Goal: Navigation & Orientation: Find specific page/section

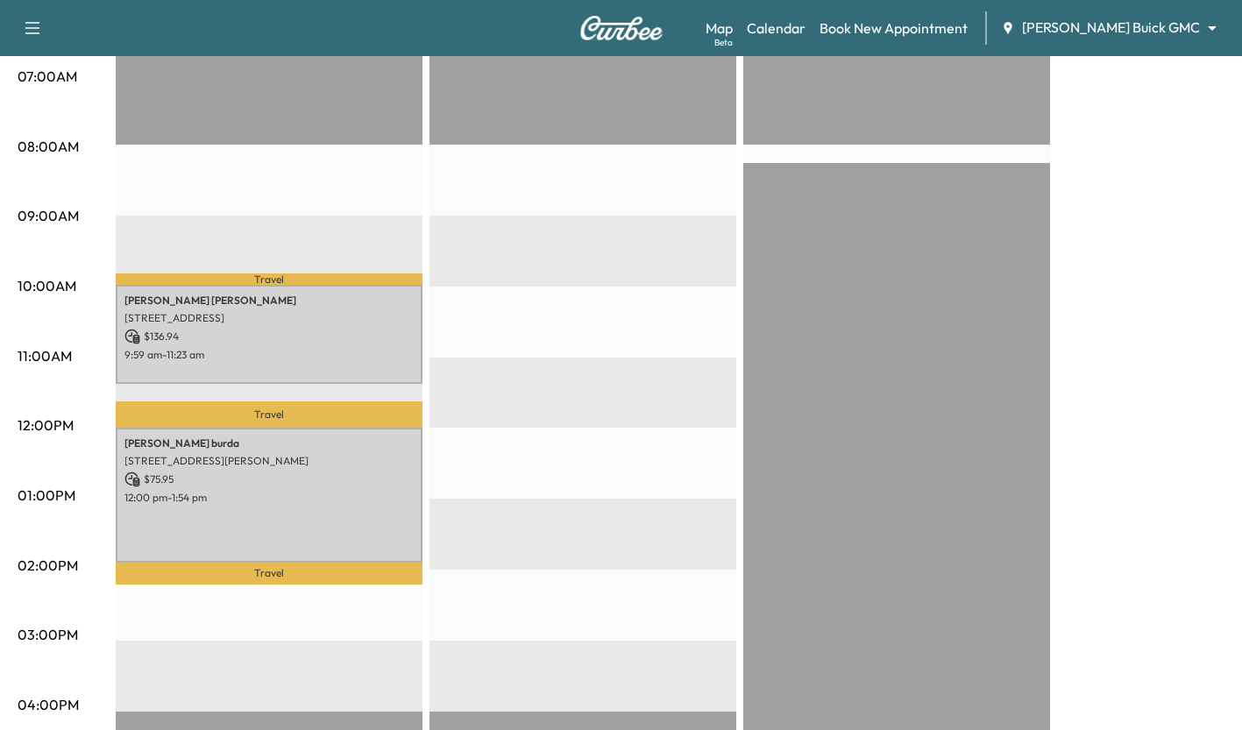
scroll to position [408, 0]
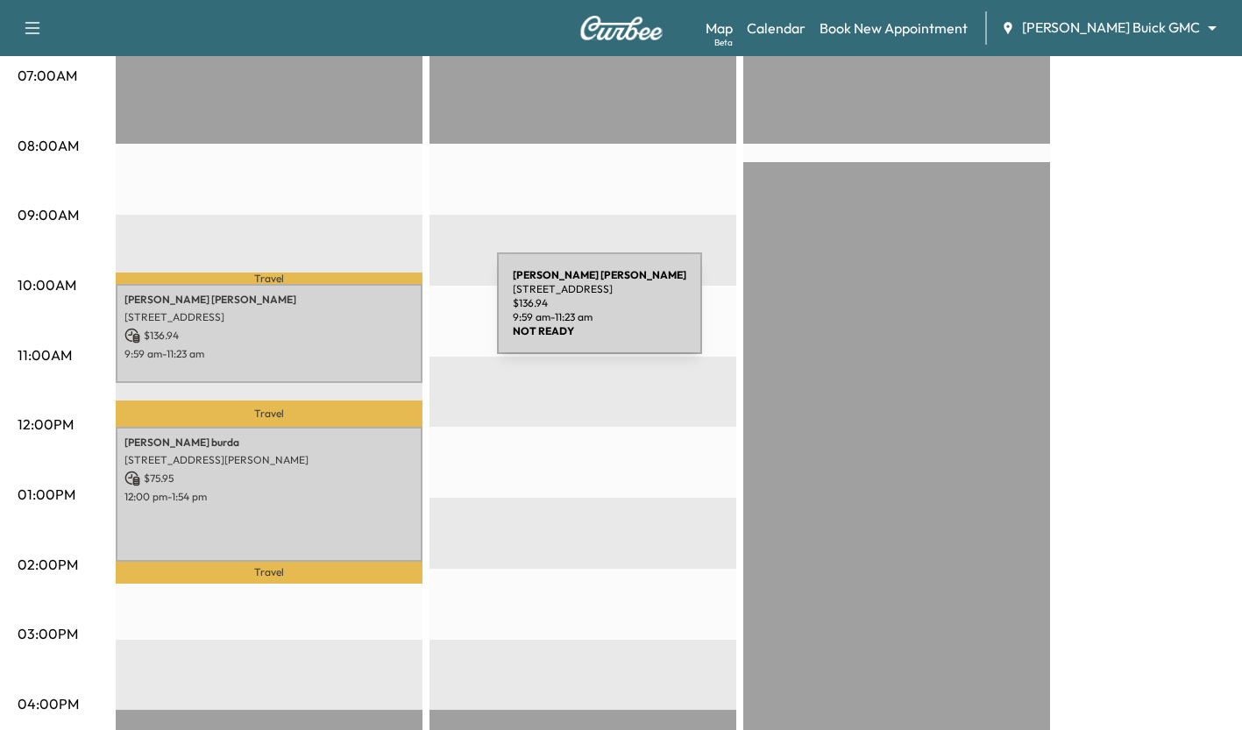
click at [365, 314] on p "[STREET_ADDRESS]" at bounding box center [268, 317] width 289 height 14
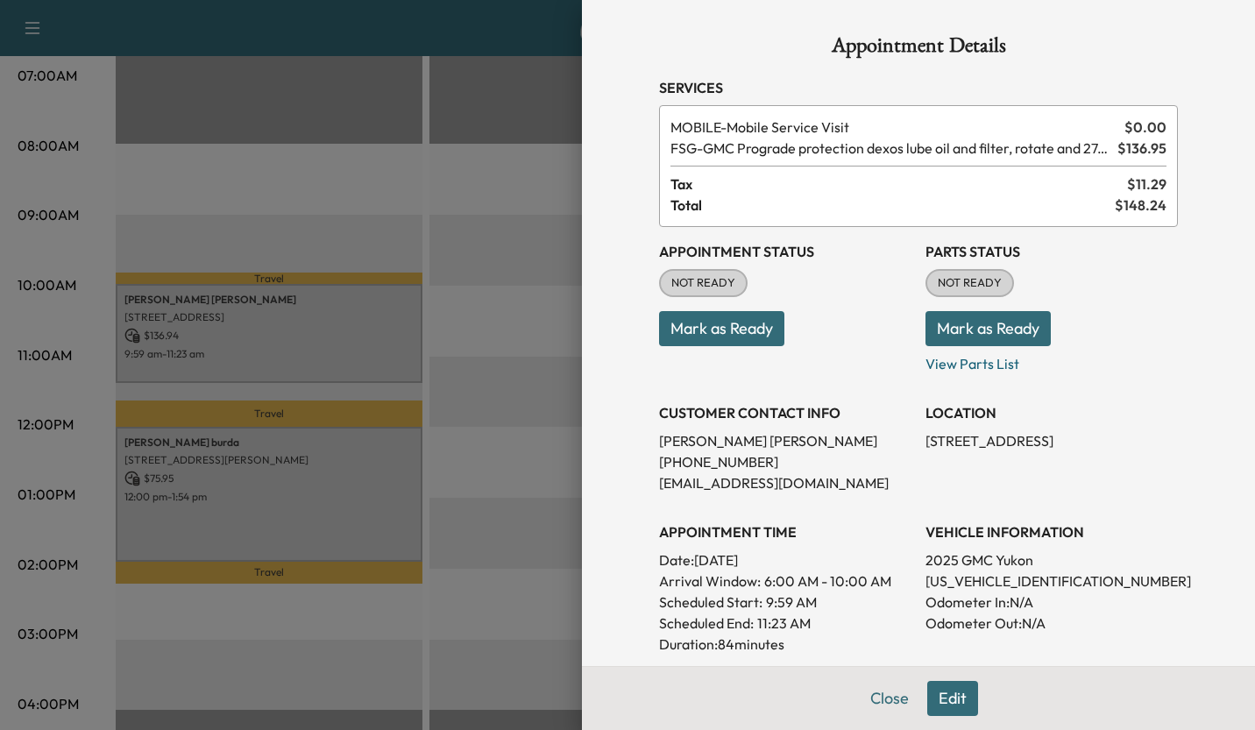
click at [528, 365] on div at bounding box center [627, 365] width 1255 height 730
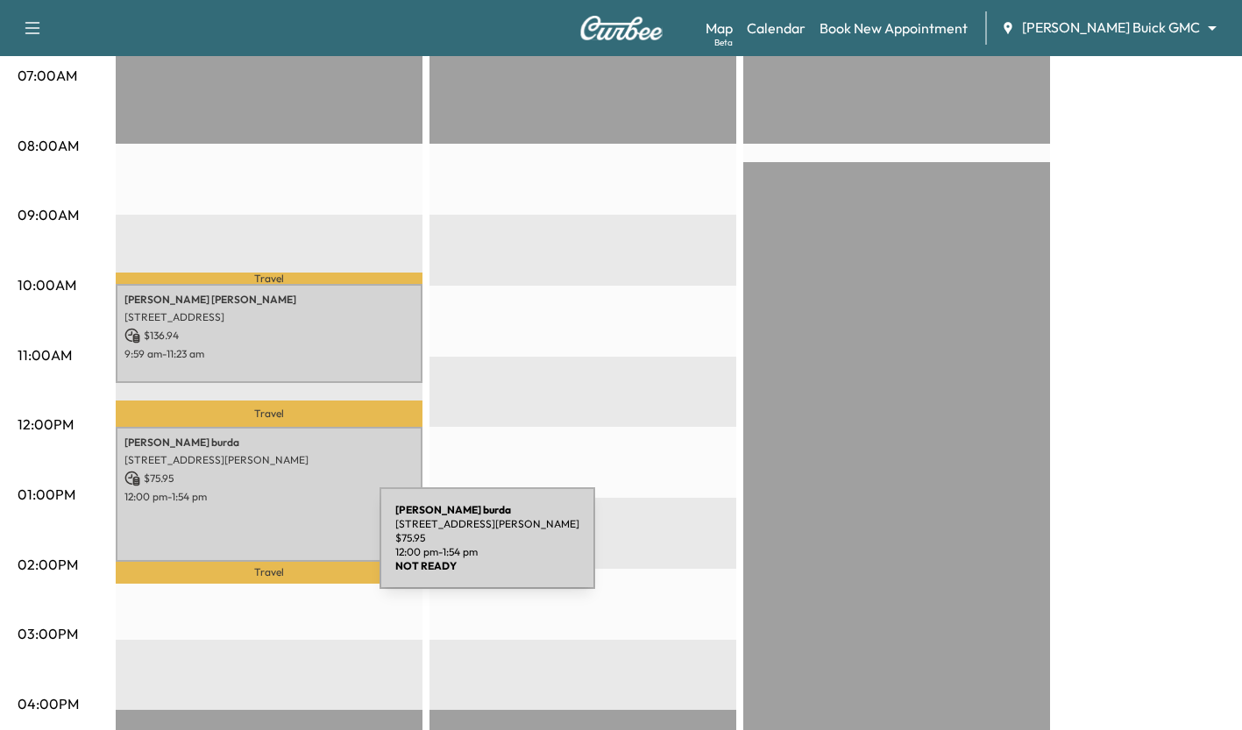
click at [248, 549] on div "[PERSON_NAME] [STREET_ADDRESS][PERSON_NAME] $ 75.95 12:00 pm - 1:54 pm" at bounding box center [269, 494] width 307 height 134
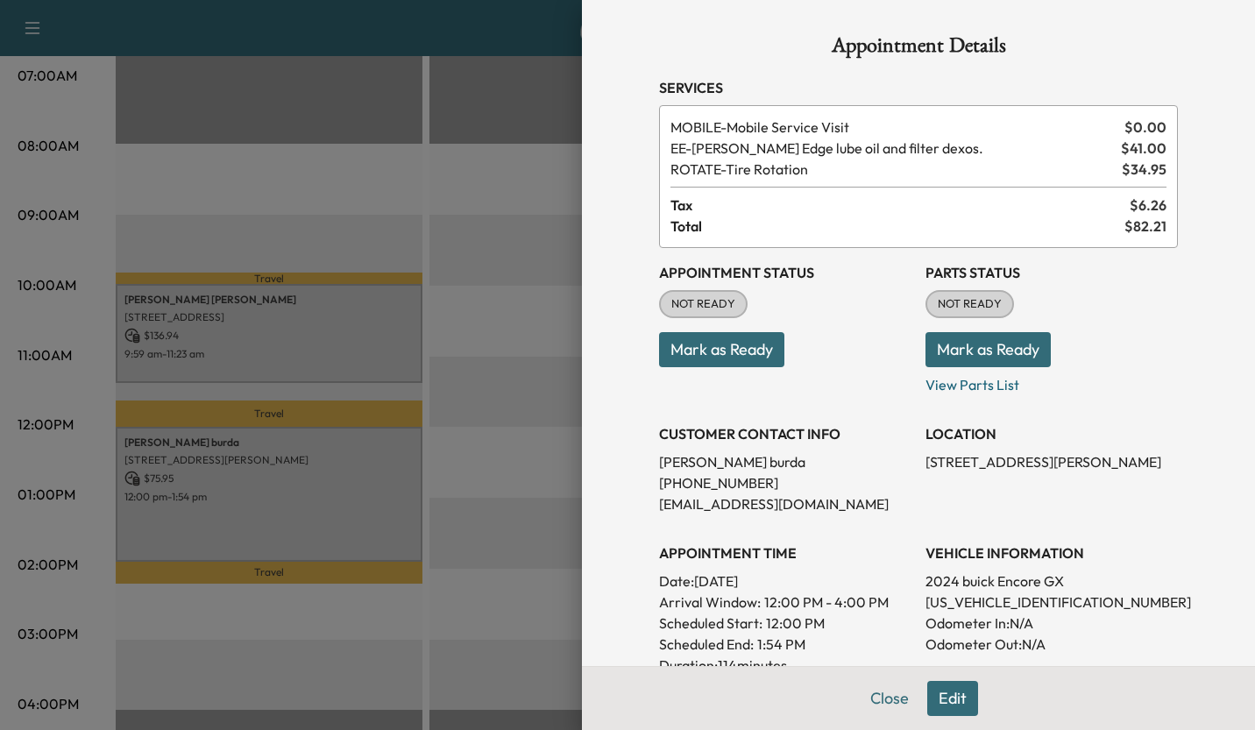
click at [518, 515] on div at bounding box center [627, 365] width 1255 height 730
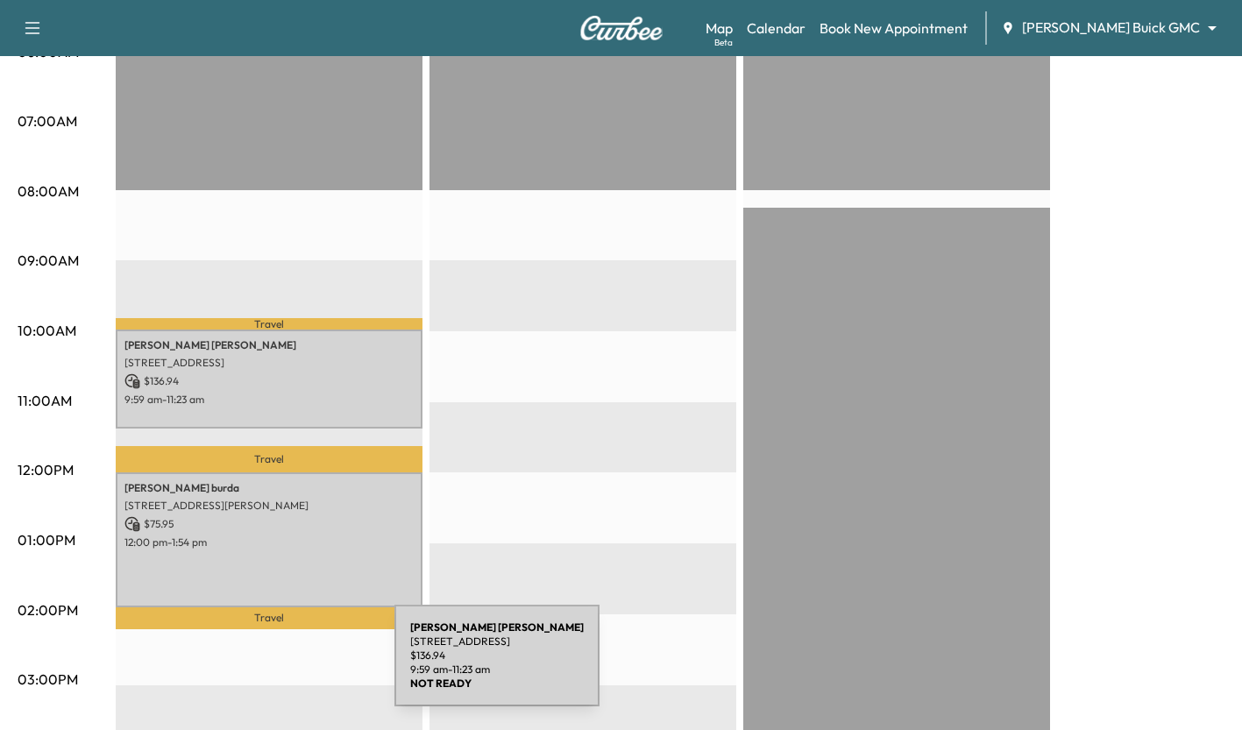
scroll to position [372, 0]
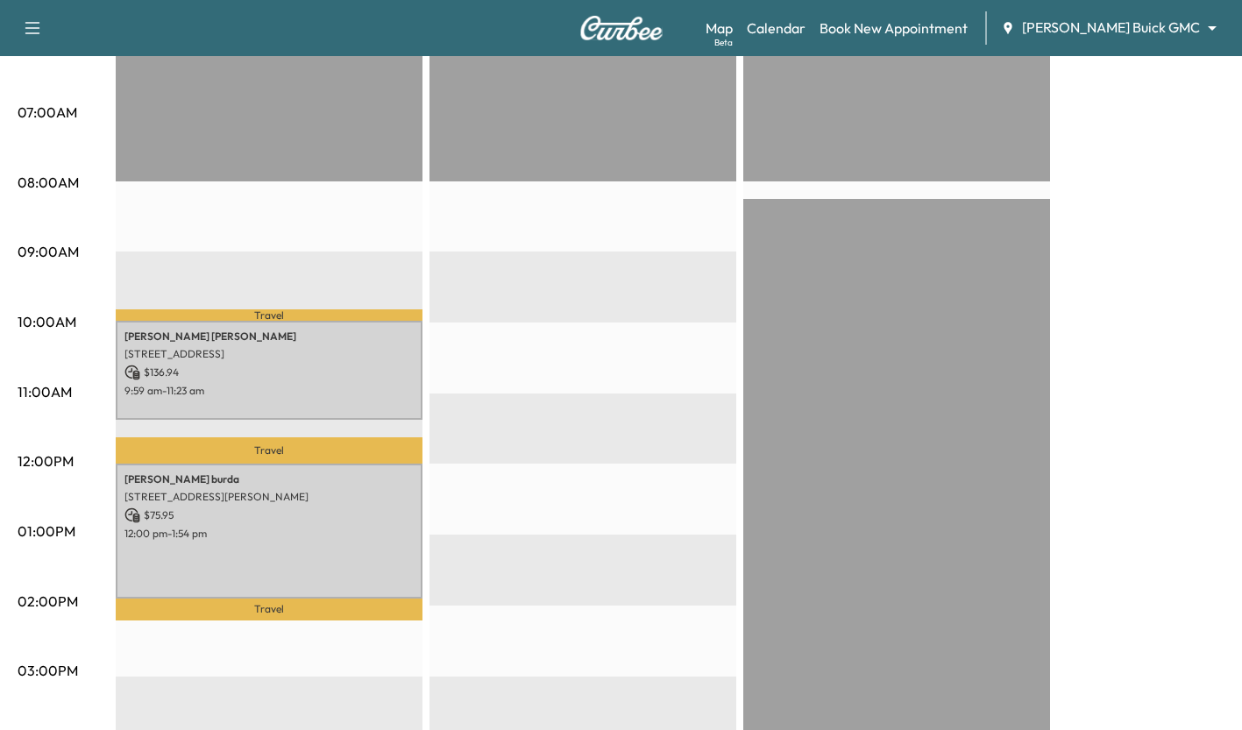
click at [349, 599] on p "Travel" at bounding box center [269, 610] width 307 height 23
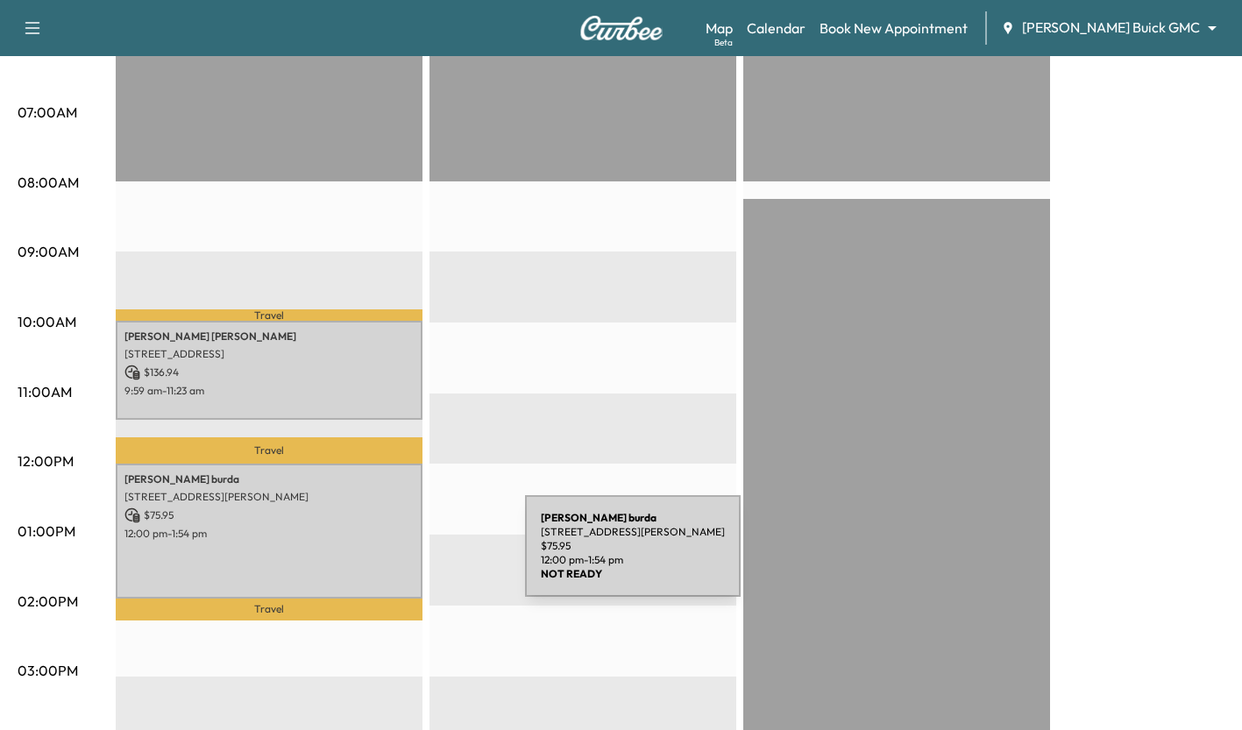
click at [393, 556] on div "[PERSON_NAME] [STREET_ADDRESS][PERSON_NAME] $ 75.95 12:00 pm - 1:54 pm" at bounding box center [269, 531] width 307 height 134
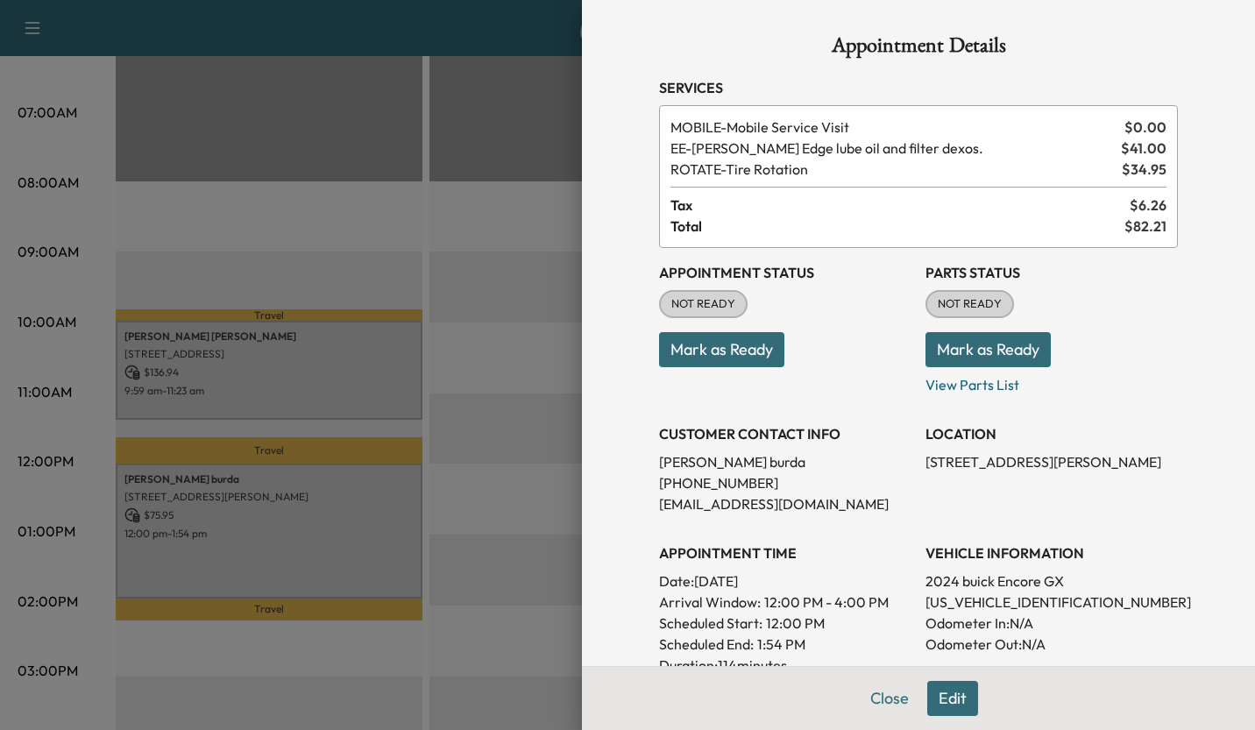
click at [582, 530] on div "Appointment Details Services MOBILE - Mobile Service Visit $ 0.00 EE - [PERSON_…" at bounding box center [918, 365] width 673 height 730
click at [349, 358] on div at bounding box center [627, 365] width 1255 height 730
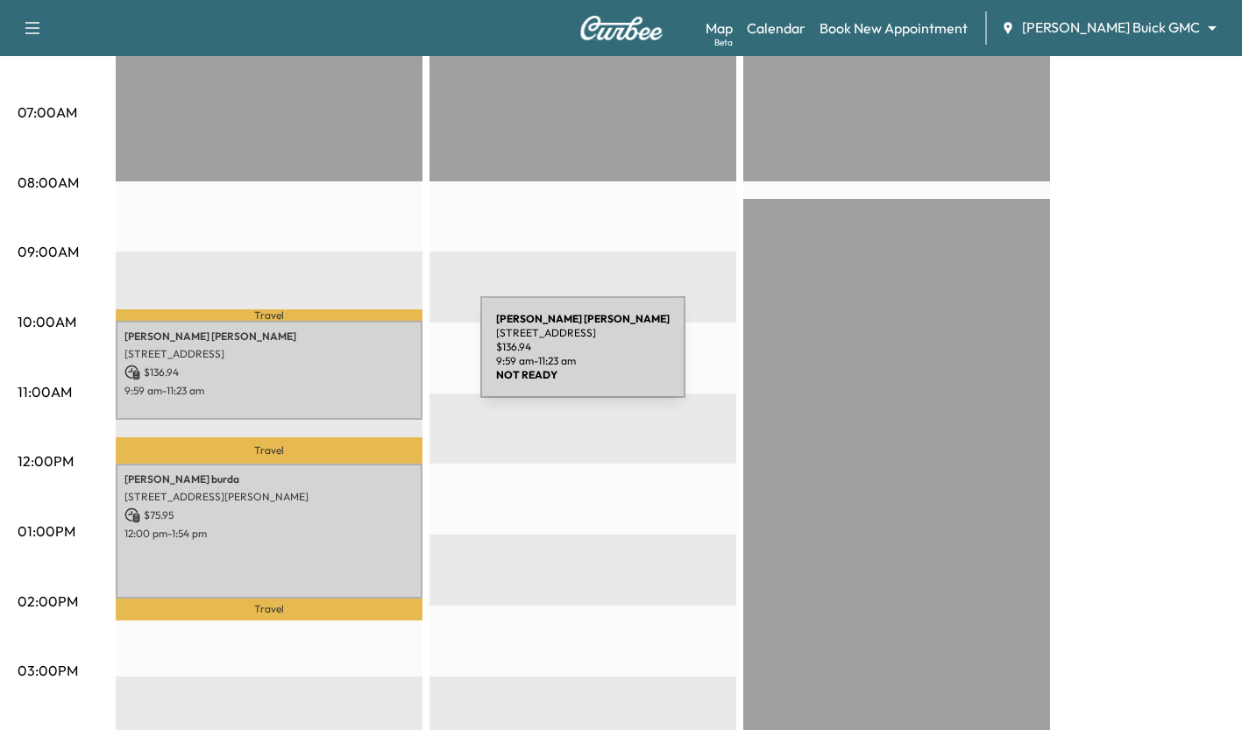
click at [349, 358] on p "[STREET_ADDRESS]" at bounding box center [268, 354] width 289 height 14
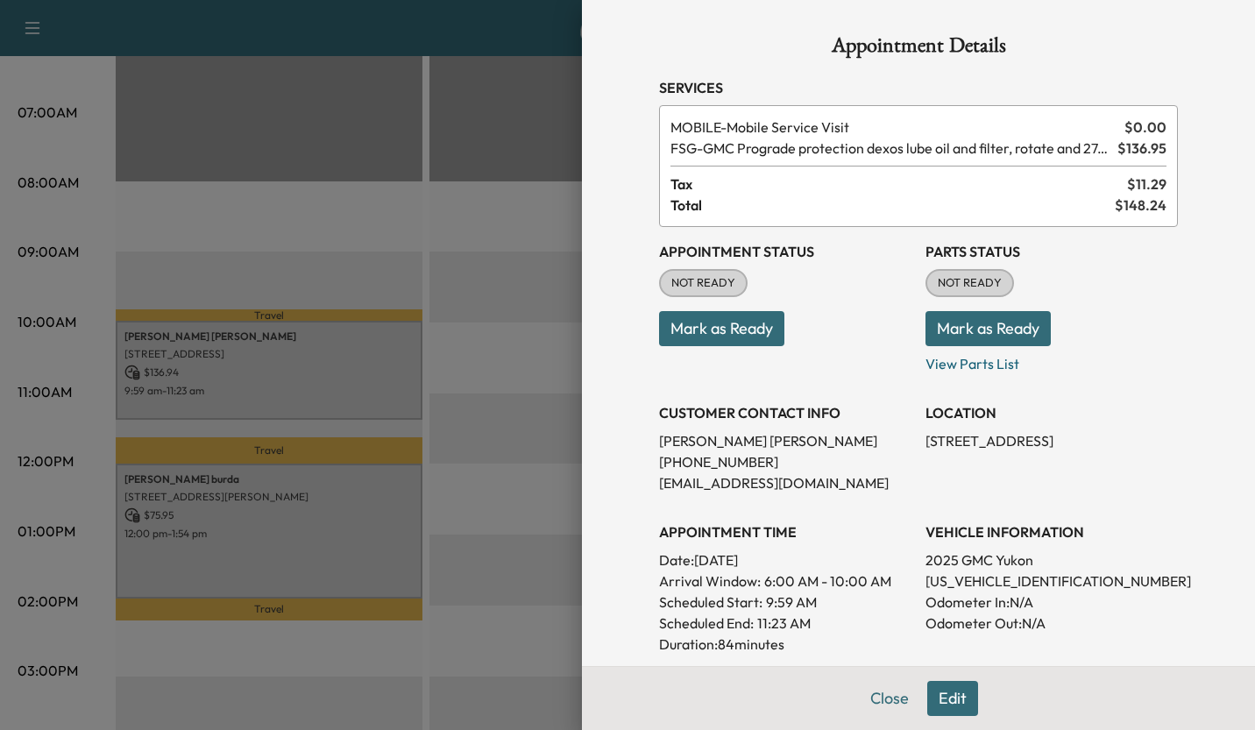
click at [517, 405] on div at bounding box center [627, 365] width 1255 height 730
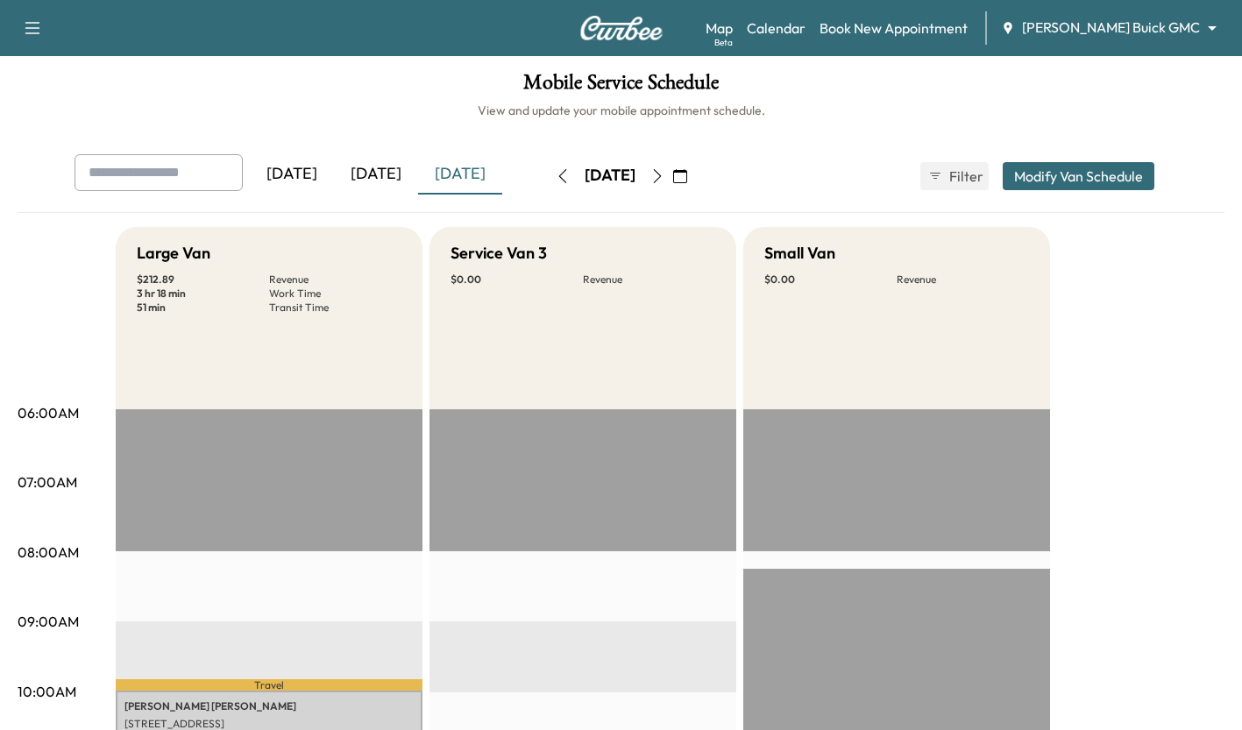
scroll to position [0, 0]
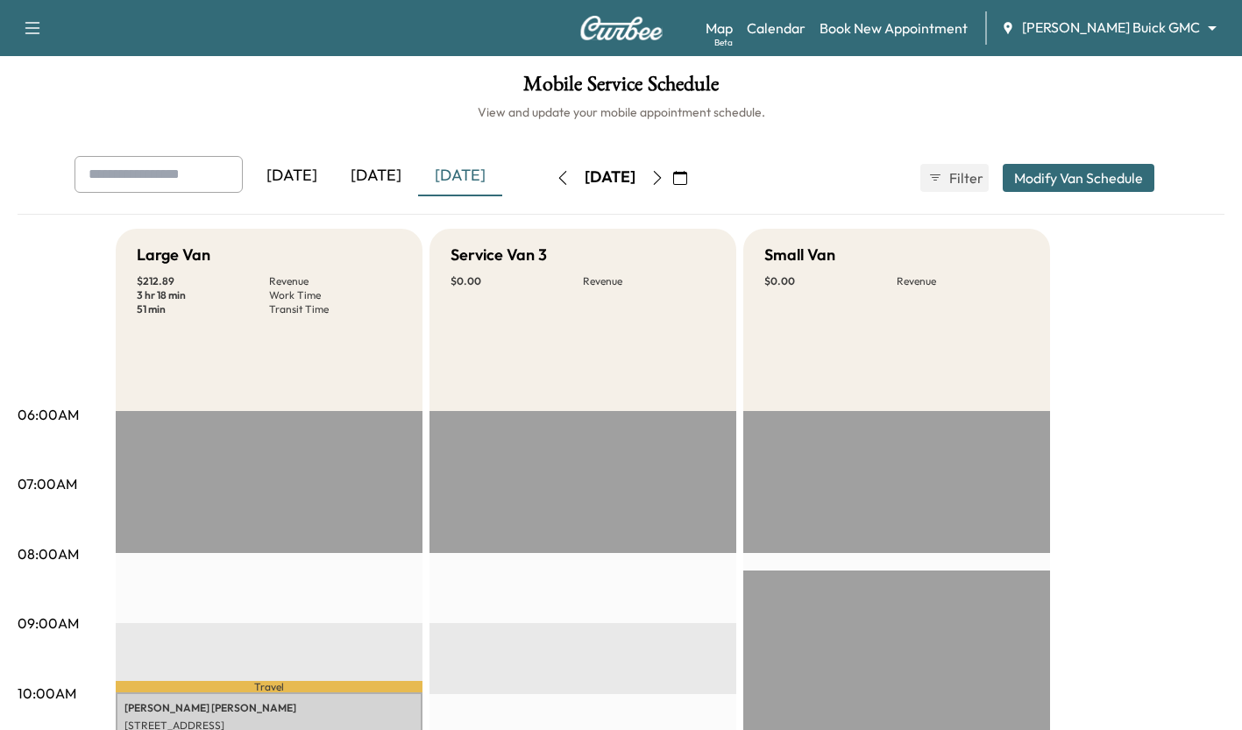
click at [1159, 39] on div "Map Beta Calendar Book New Appointment [PERSON_NAME] Buick GMC ******** ​" at bounding box center [966, 27] width 522 height 33
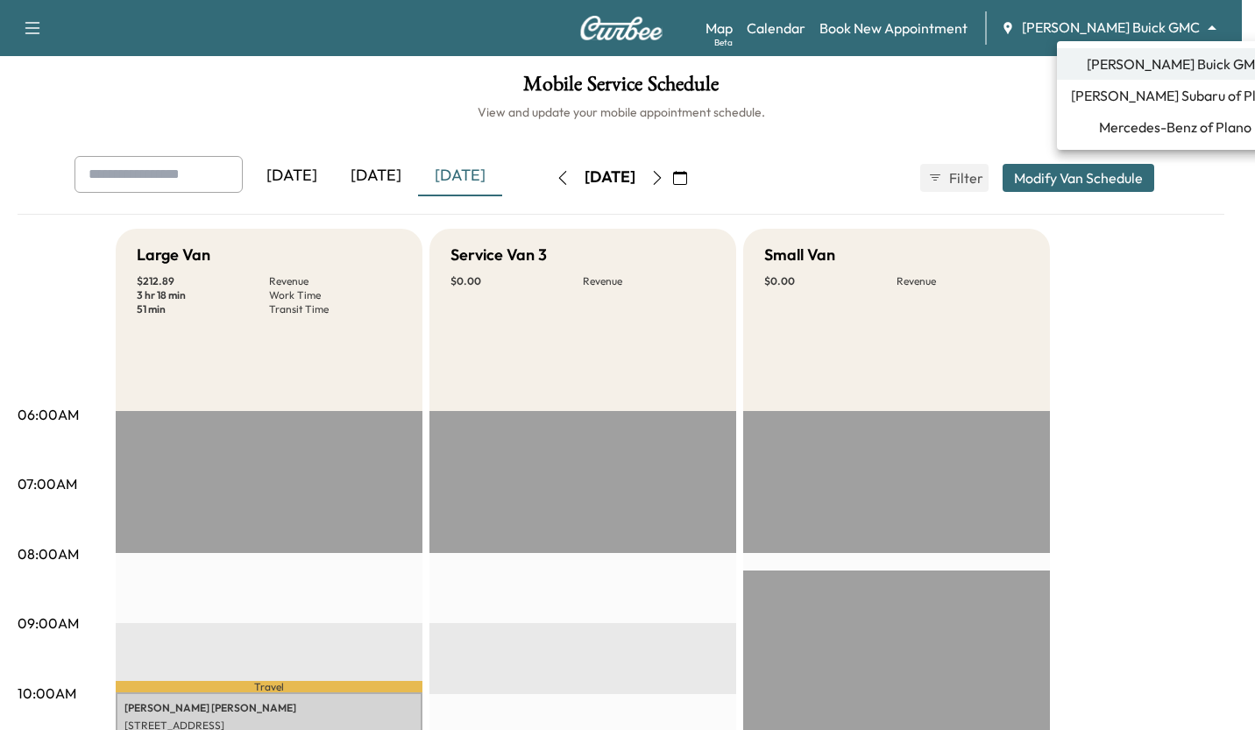
click at [1135, 25] on body "Support Log Out Map Beta Calendar Book New Appointment [PERSON_NAME] Buick GMC …" at bounding box center [627, 365] width 1255 height 730
click at [1098, 96] on span "[PERSON_NAME] Subaru of Plano" at bounding box center [1175, 95] width 209 height 21
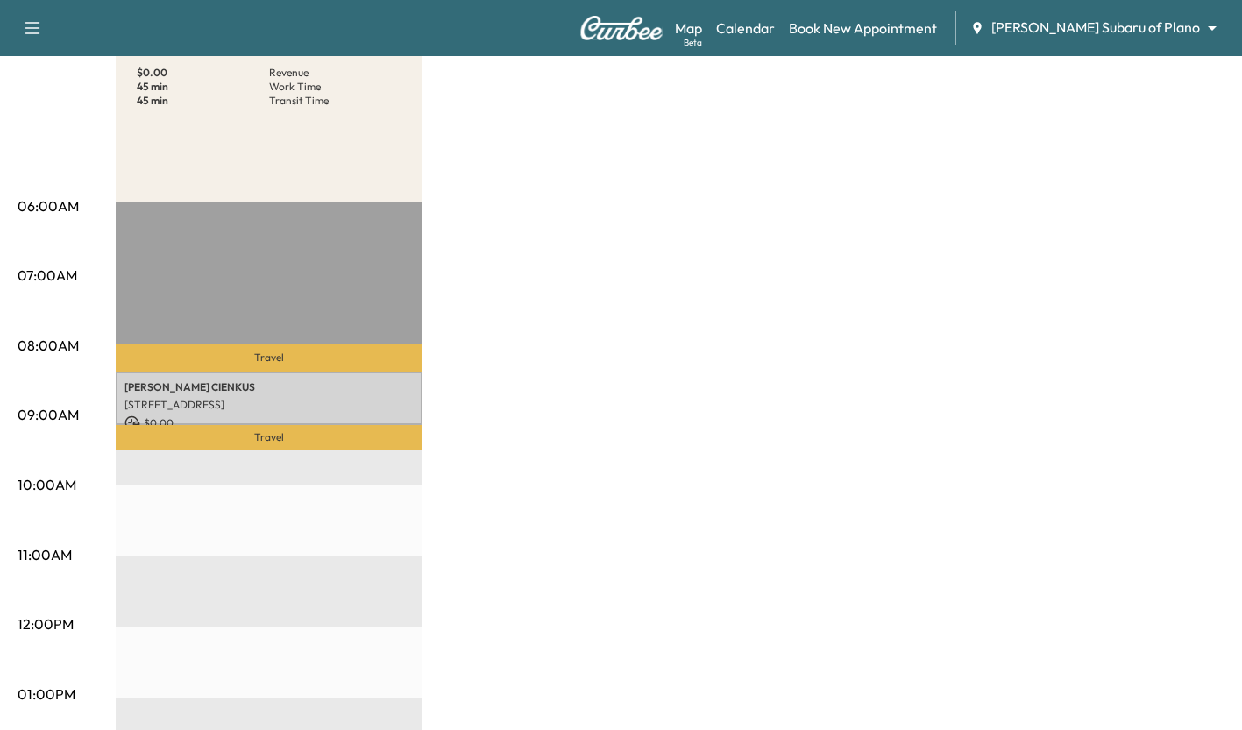
scroll to position [151, 0]
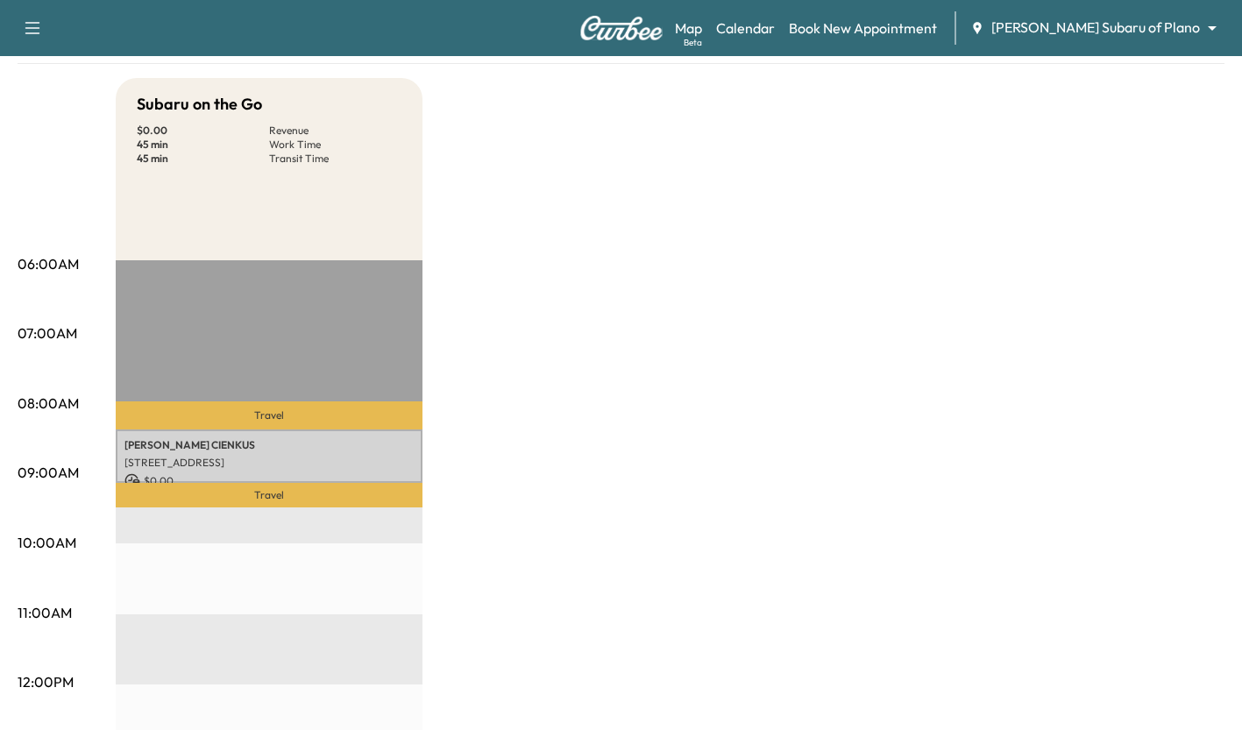
click at [1135, 40] on div "Map Beta Calendar Book New Appointment [PERSON_NAME] Subaru of Plano ******** ​" at bounding box center [951, 27] width 553 height 33
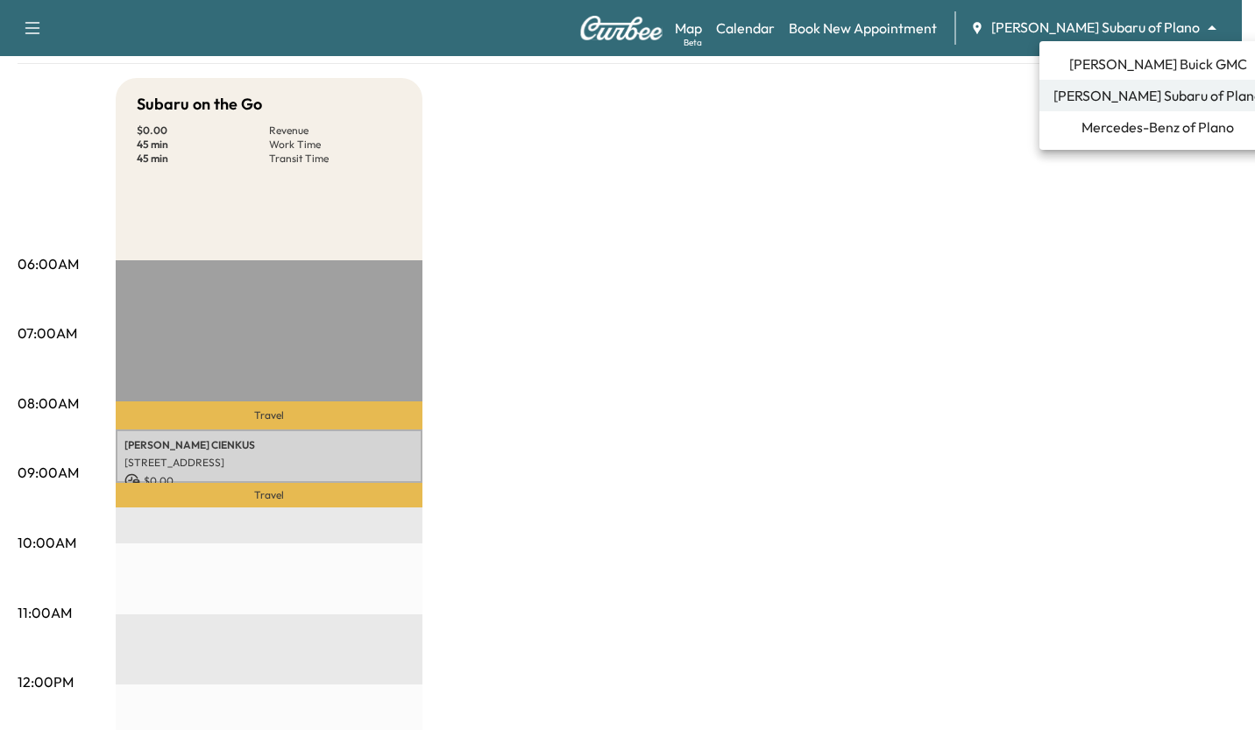
click at [1087, 31] on body "Support Log Out Map Beta Calendar Book New Appointment [PERSON_NAME] Subaru of …" at bounding box center [627, 214] width 1255 height 730
click at [1081, 121] on span "Mercedes-Benz of Plano" at bounding box center [1157, 127] width 152 height 21
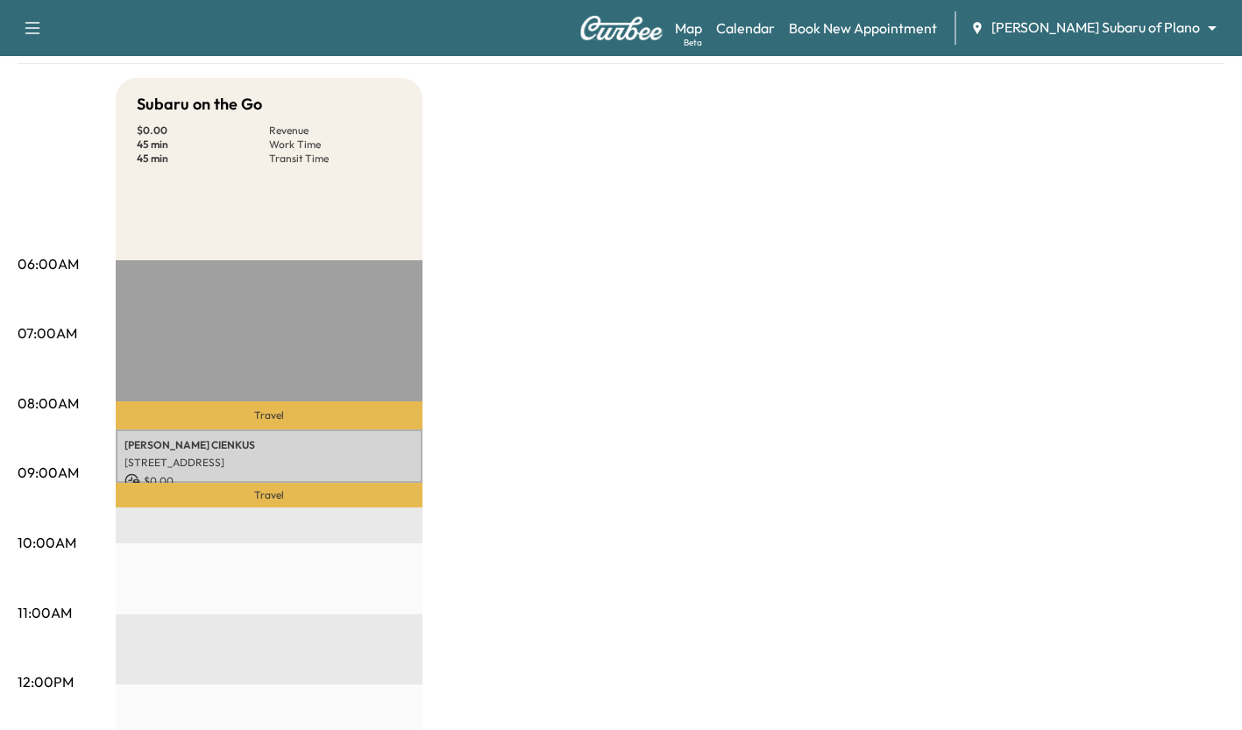
scroll to position [0, 0]
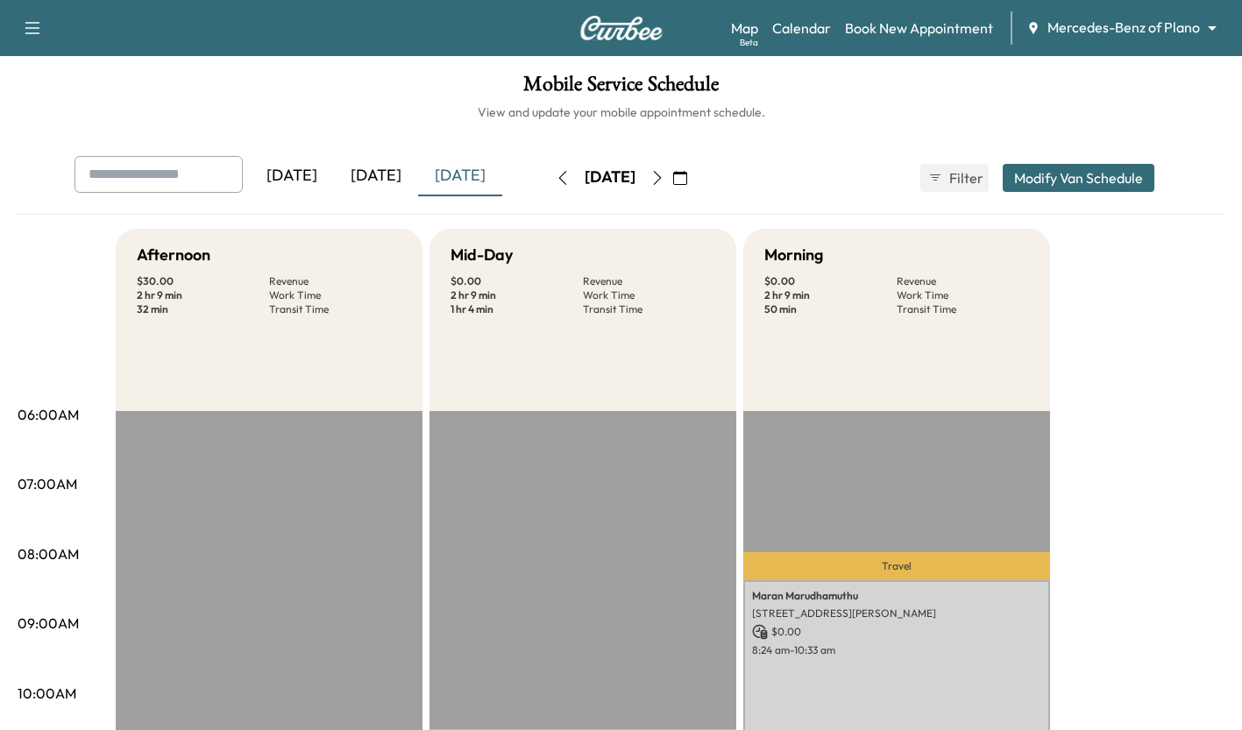
click at [1163, 40] on div "Map Beta Calendar Book New Appointment Mercedes-Benz of Plano ******** ​" at bounding box center [979, 27] width 497 height 33
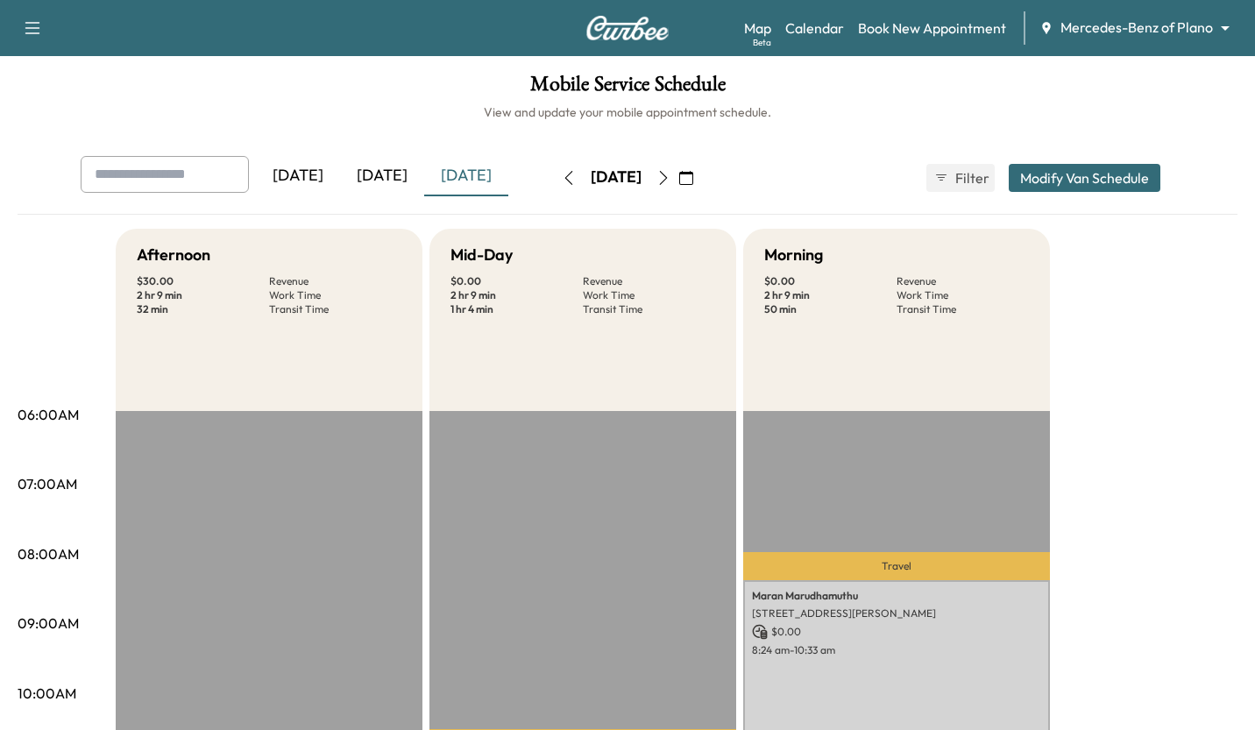
click at [1149, 36] on body "Support Log Out Map Beta Calendar Book New Appointment Mercedes-Benz of Plano *…" at bounding box center [627, 365] width 1255 height 730
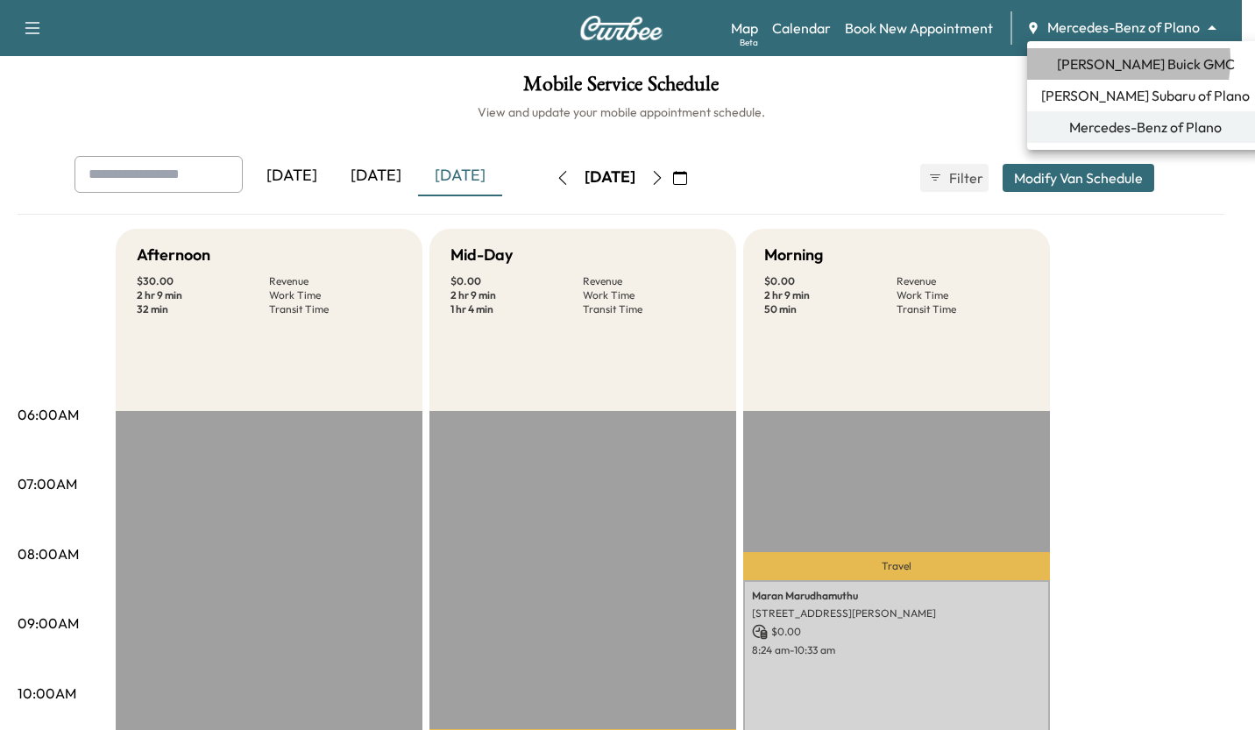
click at [1105, 60] on span "[PERSON_NAME] Buick GMC" at bounding box center [1146, 63] width 178 height 21
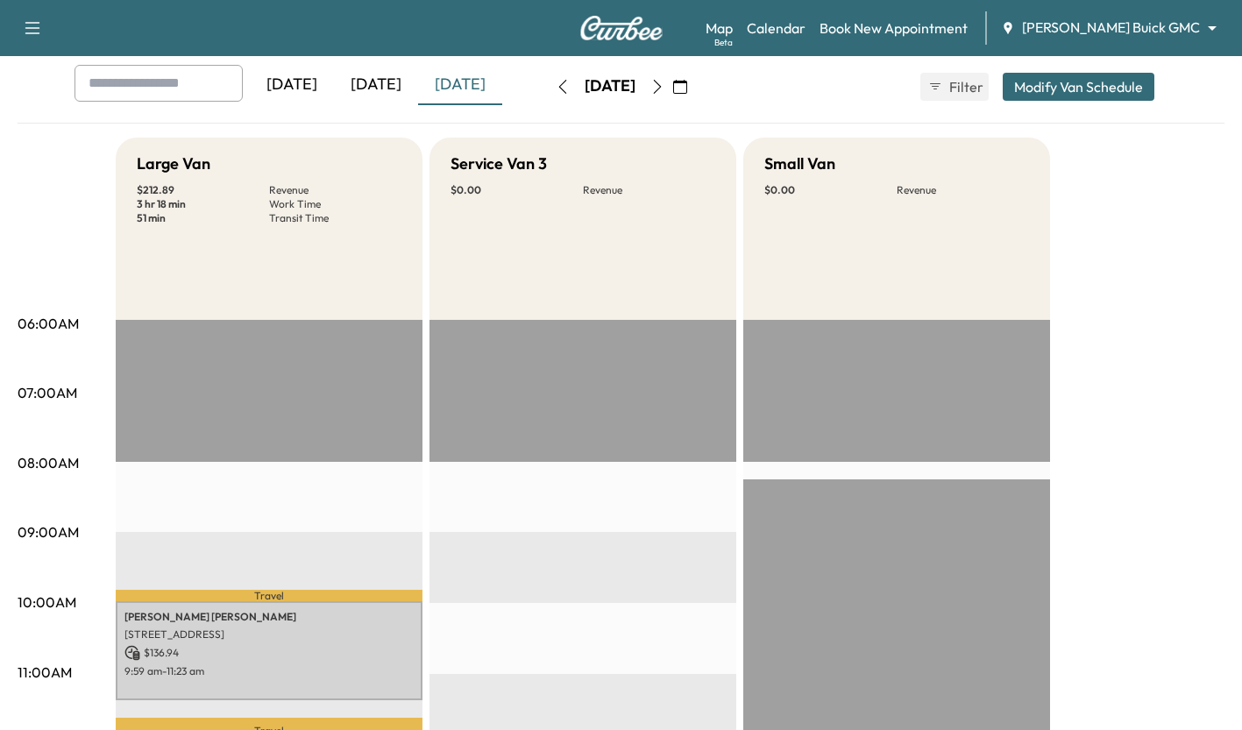
scroll to position [90, 0]
click at [364, 88] on div "[DATE]" at bounding box center [376, 86] width 84 height 40
